Goal: Communication & Community: Answer question/provide support

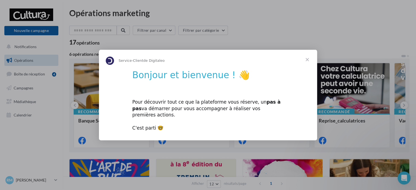
click at [307, 65] on span "Fermer" at bounding box center [307, 60] width 20 height 20
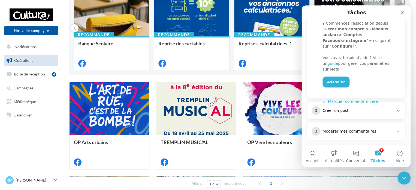
scroll to position [149, 0]
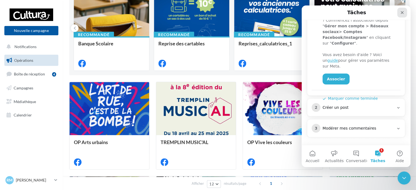
click at [400, 13] on icon "Fermer" at bounding box center [402, 12] width 4 height 4
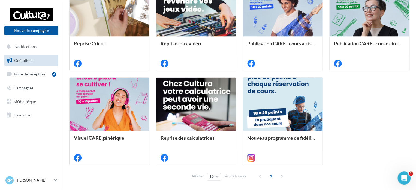
scroll to position [290, 0]
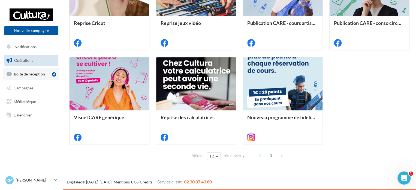
click at [23, 71] on link "Boîte de réception 4" at bounding box center [31, 74] width 56 height 12
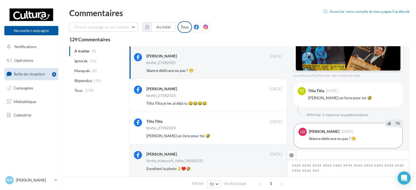
scroll to position [176, 0]
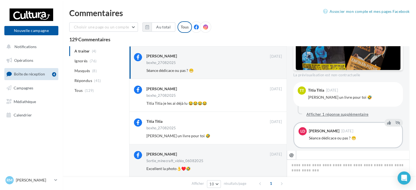
drag, startPoint x: 336, startPoint y: 111, endPoint x: 338, endPoint y: 114, distance: 3.9
click at [338, 114] on button "Afficher 1 réponse supplémentaire" at bounding box center [337, 114] width 67 height 7
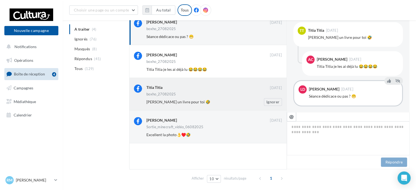
scroll to position [39, 0]
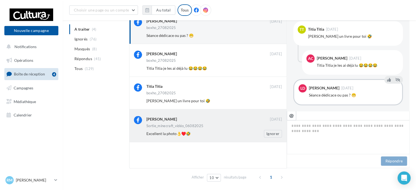
click at [157, 131] on span "Excellent la photo👌♥️🤣" at bounding box center [168, 133] width 44 height 5
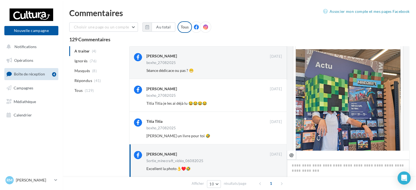
scroll to position [70, 0]
click at [79, 60] on span "Ignorés" at bounding box center [80, 60] width 13 height 5
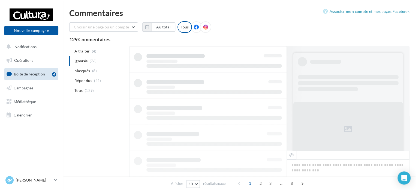
scroll to position [0, 0]
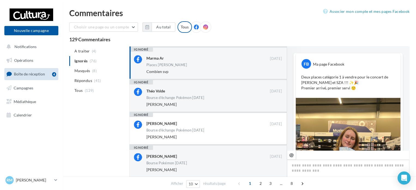
click at [205, 71] on div "Combien svp" at bounding box center [196, 71] width 100 height 5
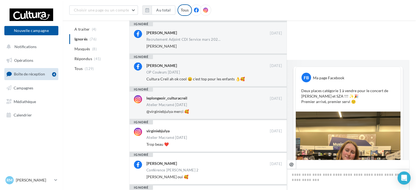
scroll to position [225, 0]
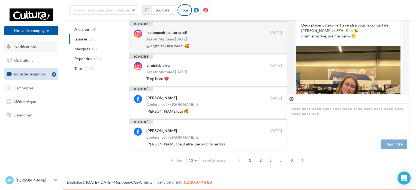
click at [23, 47] on span "Notifications" at bounding box center [25, 46] width 22 height 5
